Goal: Task Accomplishment & Management: Manage account settings

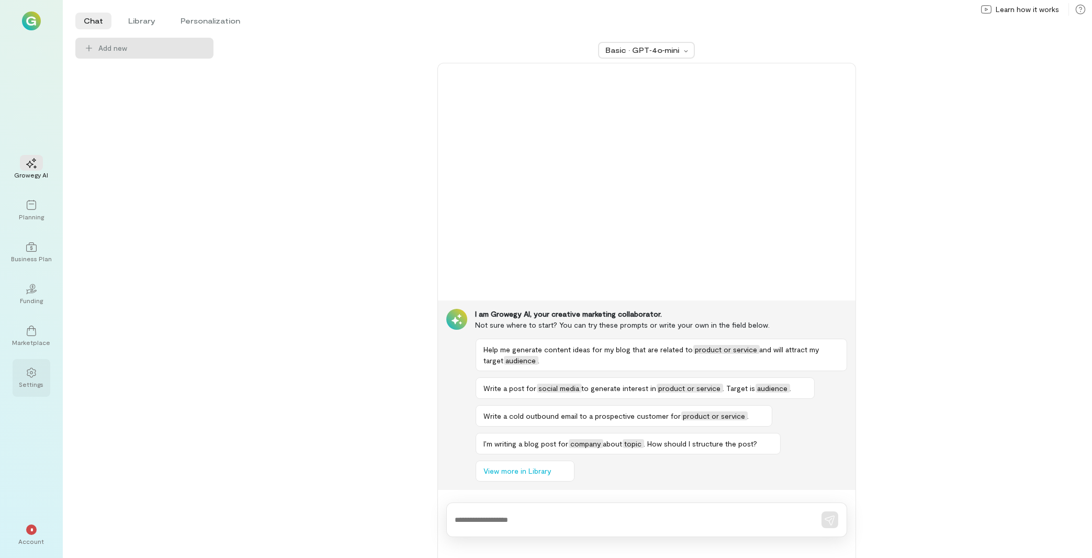
click at [43, 389] on div "Settings" at bounding box center [32, 378] width 38 height 38
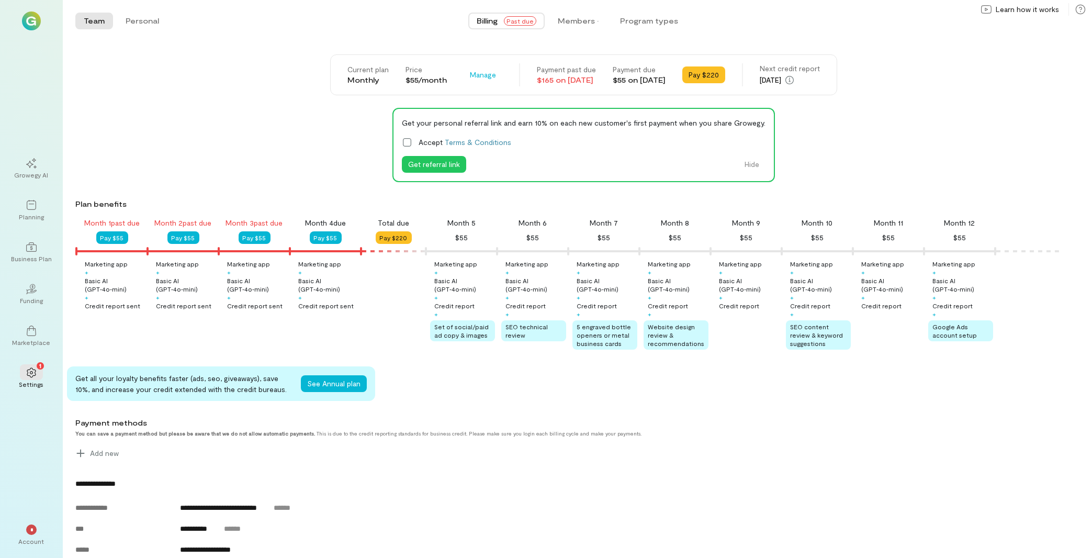
click at [571, 10] on div "Billing Past due Members · Program types" at bounding box center [578, 20] width 812 height 21
click at [571, 16] on div "Members ·" at bounding box center [578, 21] width 42 height 10
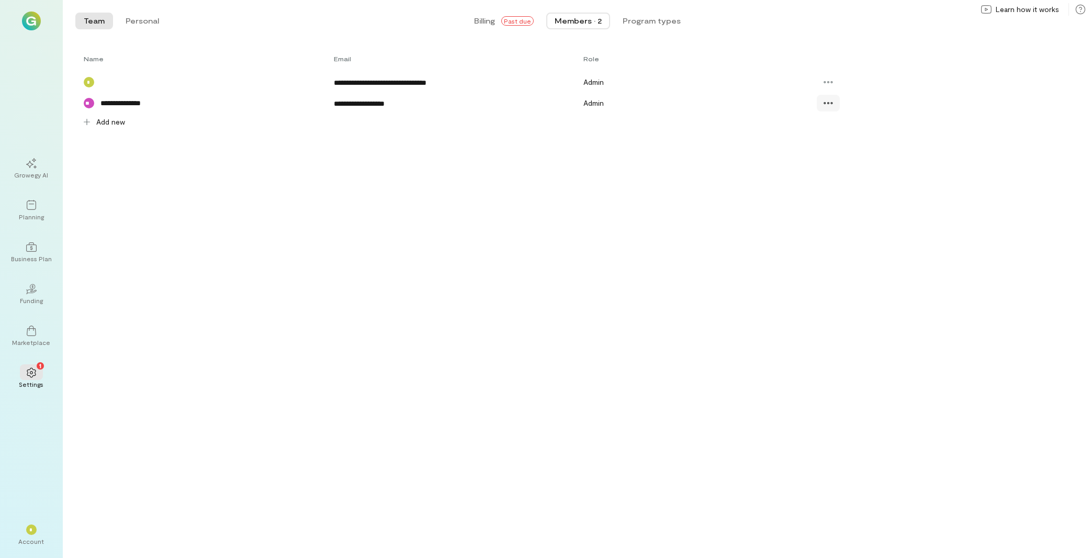
click at [832, 99] on icon at bounding box center [828, 103] width 10 height 10
click at [872, 172] on span "Resend invite" at bounding box center [866, 168] width 51 height 10
drag, startPoint x: 33, startPoint y: 528, endPoint x: 38, endPoint y: 531, distance: 5.9
click at [36, 531] on div "*" at bounding box center [31, 529] width 10 height 10
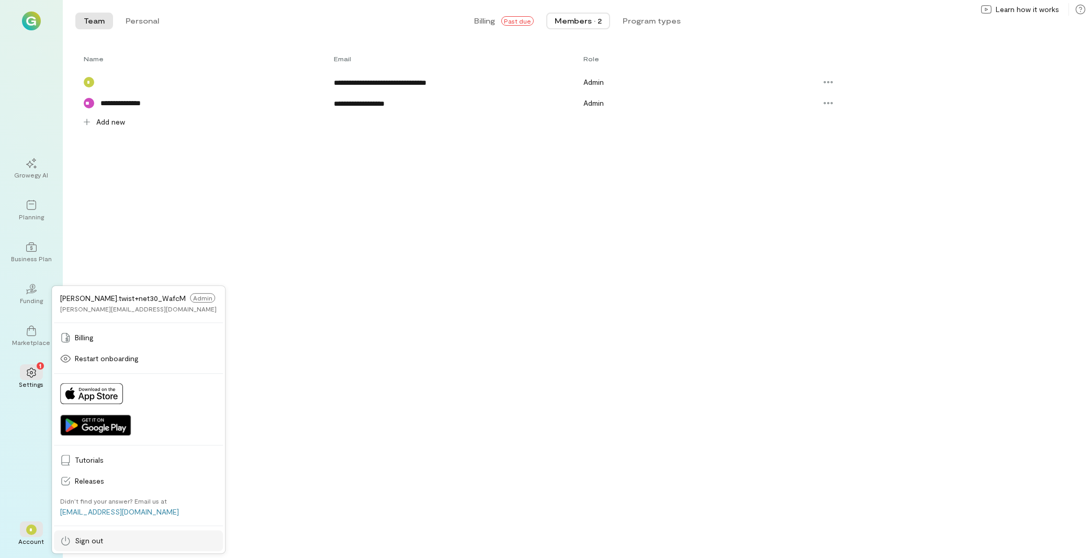
click at [83, 541] on span "Sign out" at bounding box center [146, 540] width 142 height 10
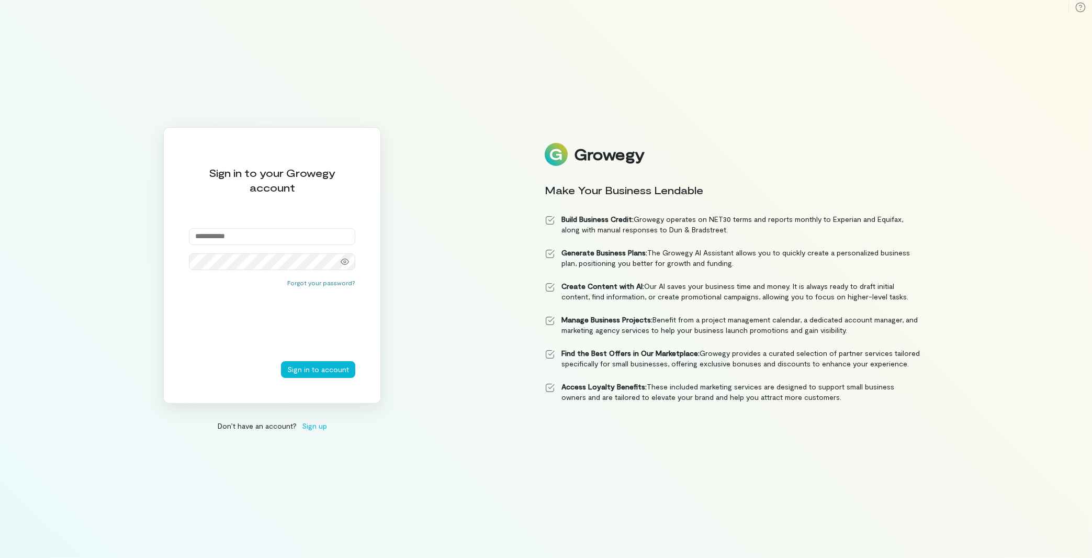
click at [256, 234] on input "email" at bounding box center [272, 236] width 166 height 17
paste input "**********"
type input "**********"
click at [332, 360] on div "Forgot your password?" at bounding box center [272, 319] width 166 height 83
click at [336, 375] on button "Sign in to account" at bounding box center [318, 369] width 74 height 17
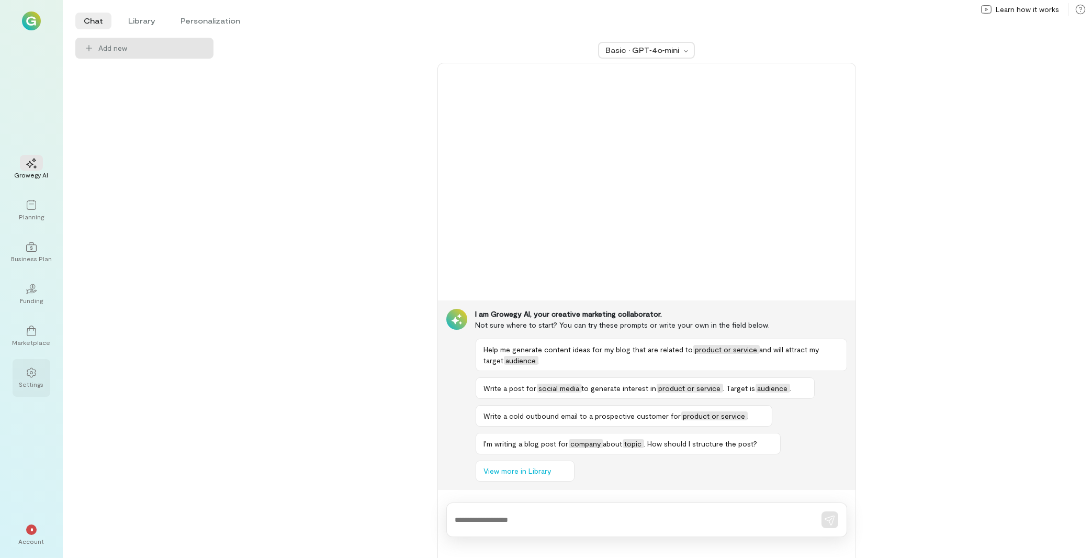
click at [36, 379] on div at bounding box center [31, 372] width 23 height 16
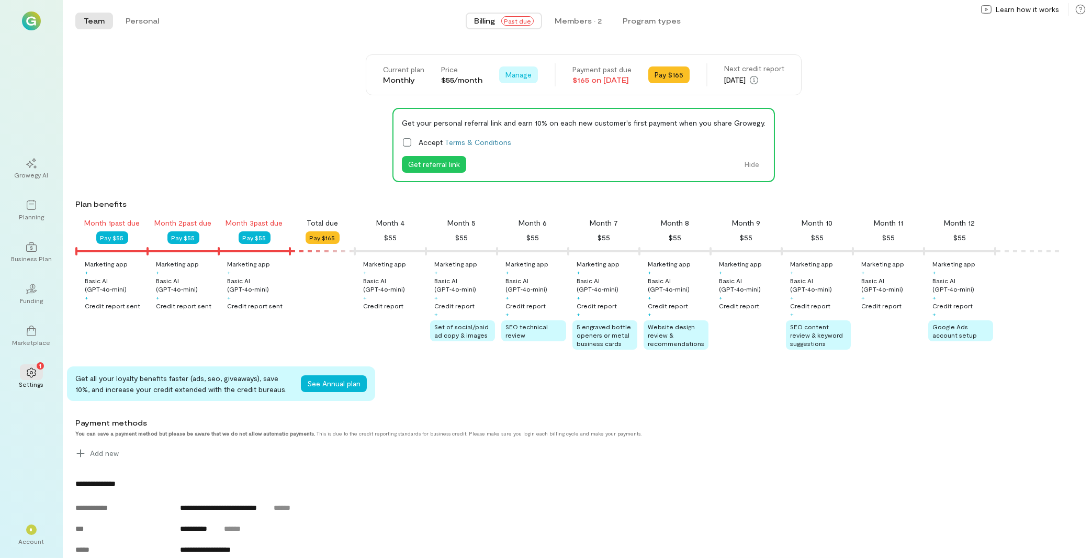
click at [506, 75] on span "Manage" at bounding box center [519, 75] width 26 height 10
click at [523, 121] on span "Cancel plan" at bounding box center [549, 118] width 53 height 10
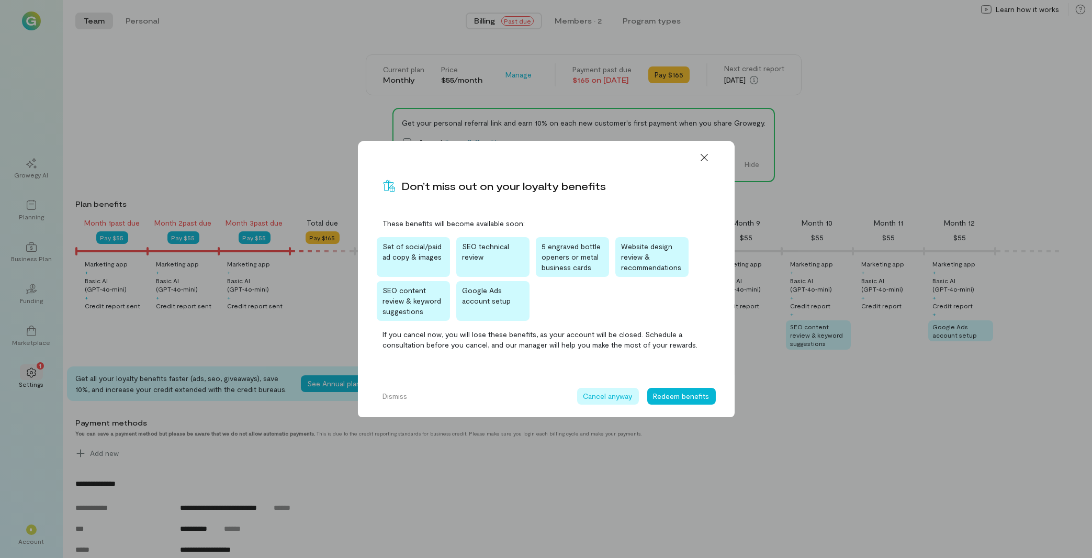
click at [602, 397] on button "Cancel anyway" at bounding box center [608, 396] width 62 height 17
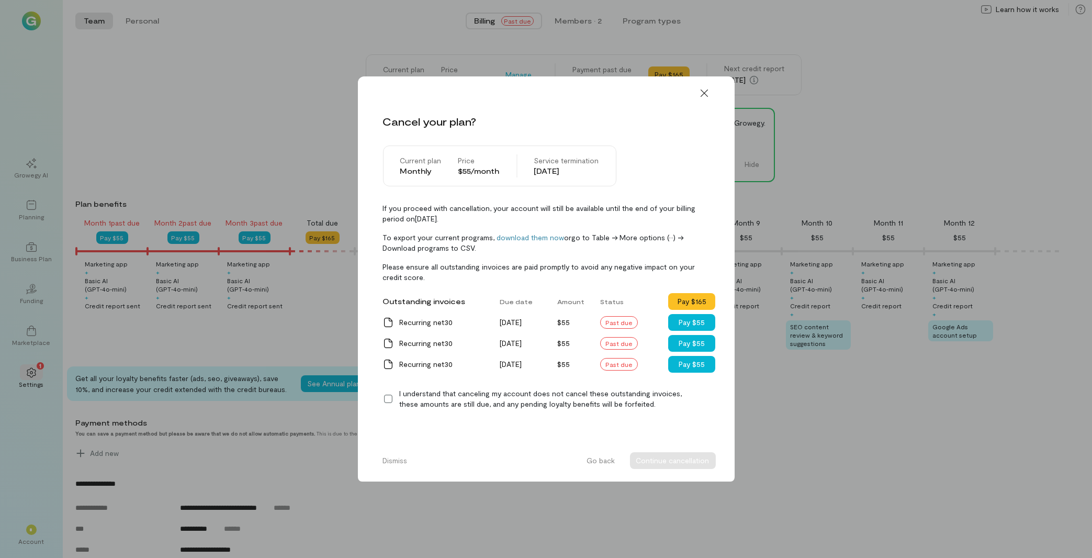
click at [384, 399] on icon at bounding box center [388, 399] width 8 height 8
click at [662, 461] on button "Continue cancellation" at bounding box center [673, 460] width 86 height 17
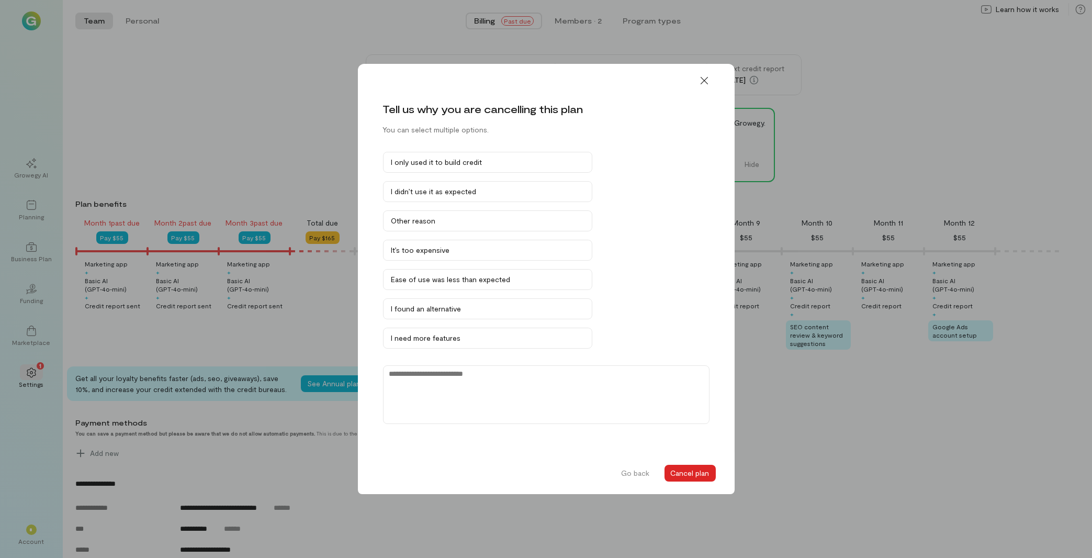
click at [692, 474] on button "Cancel plan" at bounding box center [690, 473] width 51 height 17
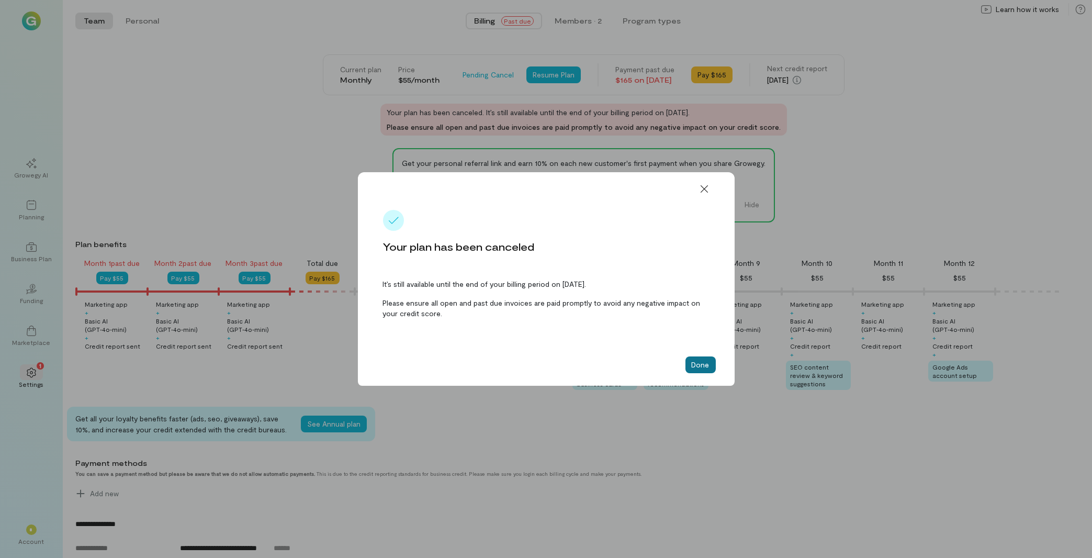
click at [701, 361] on button "Done" at bounding box center [701, 364] width 30 height 17
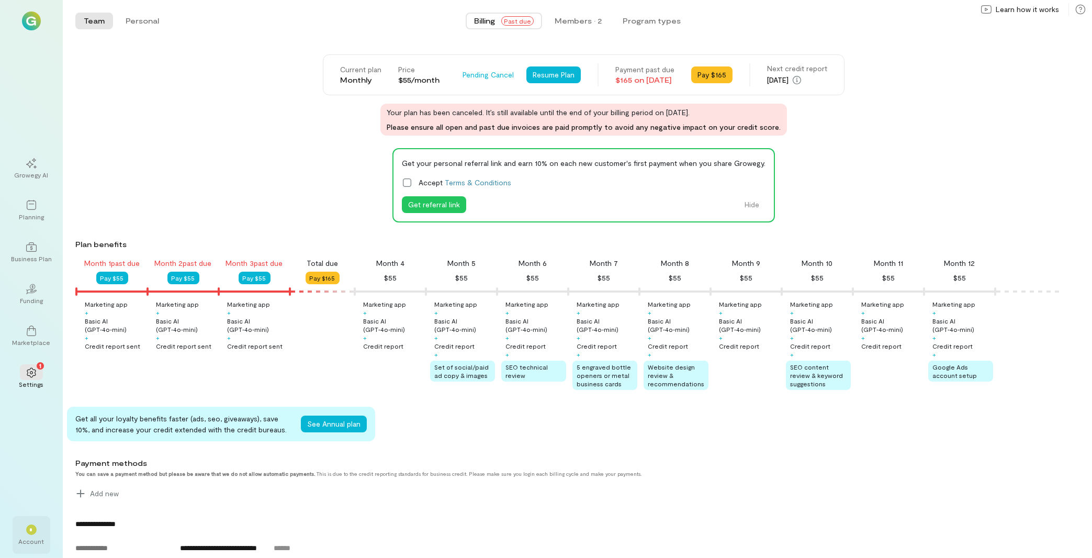
click at [36, 538] on div "Account" at bounding box center [32, 541] width 26 height 8
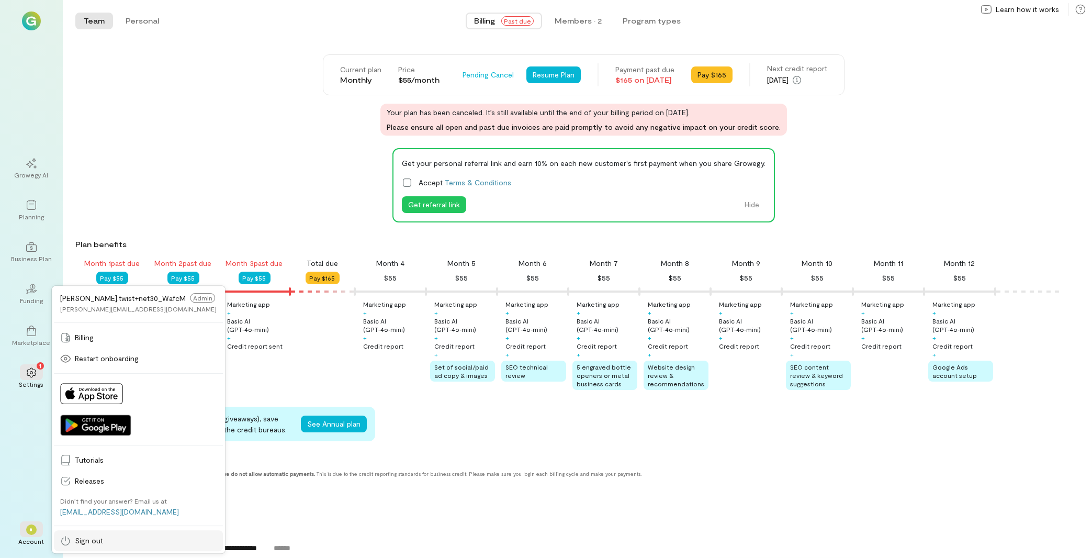
click at [83, 540] on span "Sign out" at bounding box center [146, 540] width 142 height 10
